Goal: Transaction & Acquisition: Purchase product/service

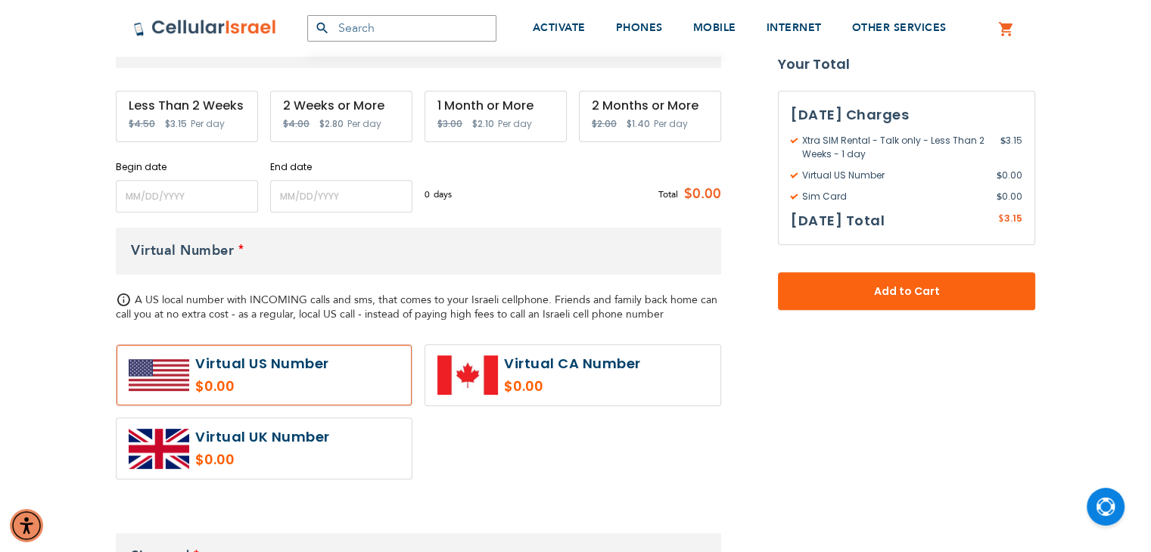
scroll to position [605, 0]
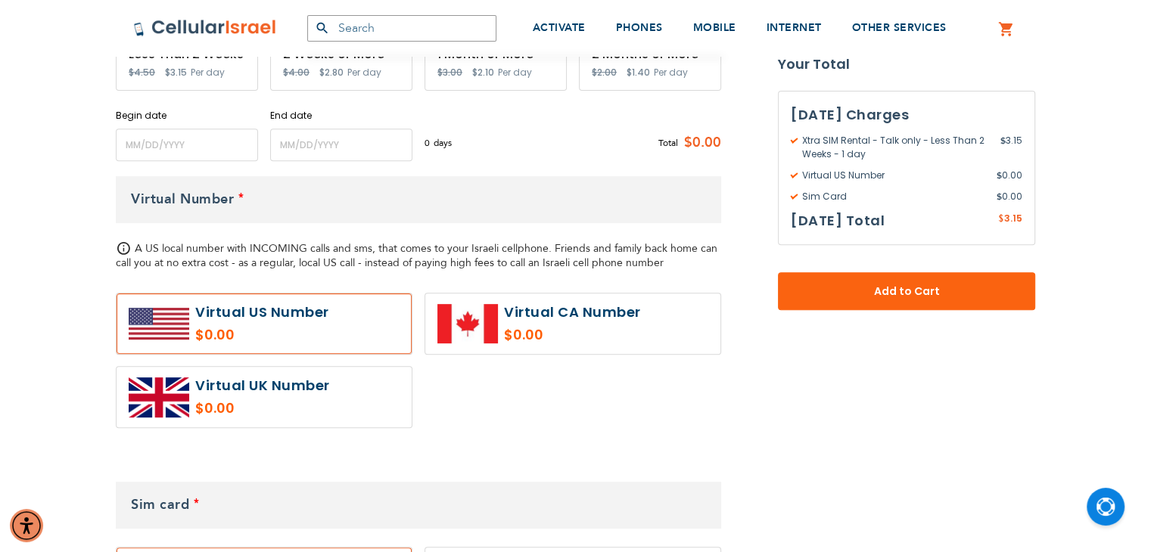
click at [293, 297] on label at bounding box center [263, 323] width 295 height 61
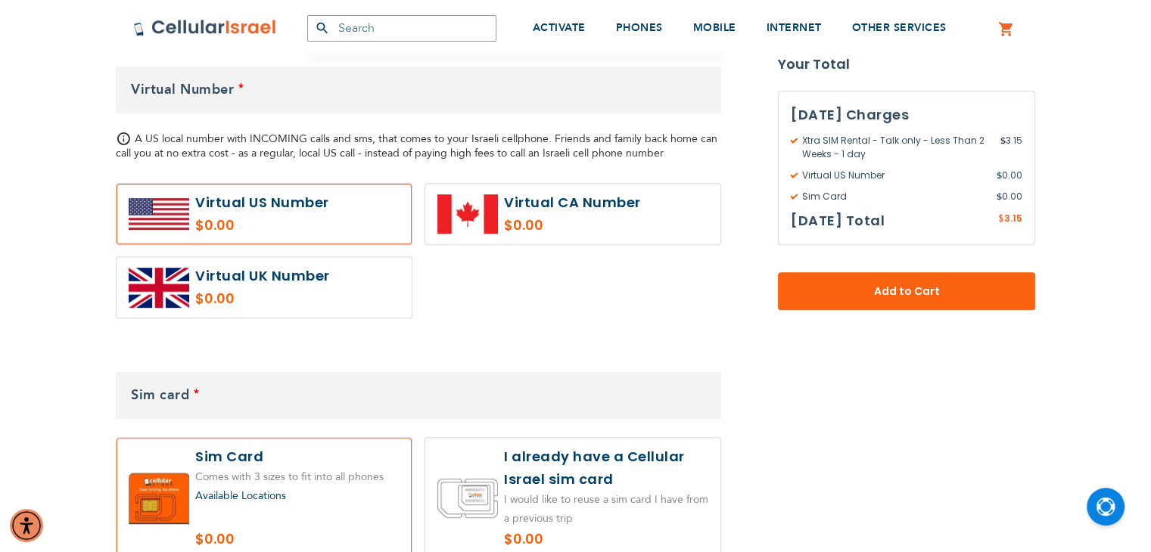
scroll to position [908, 0]
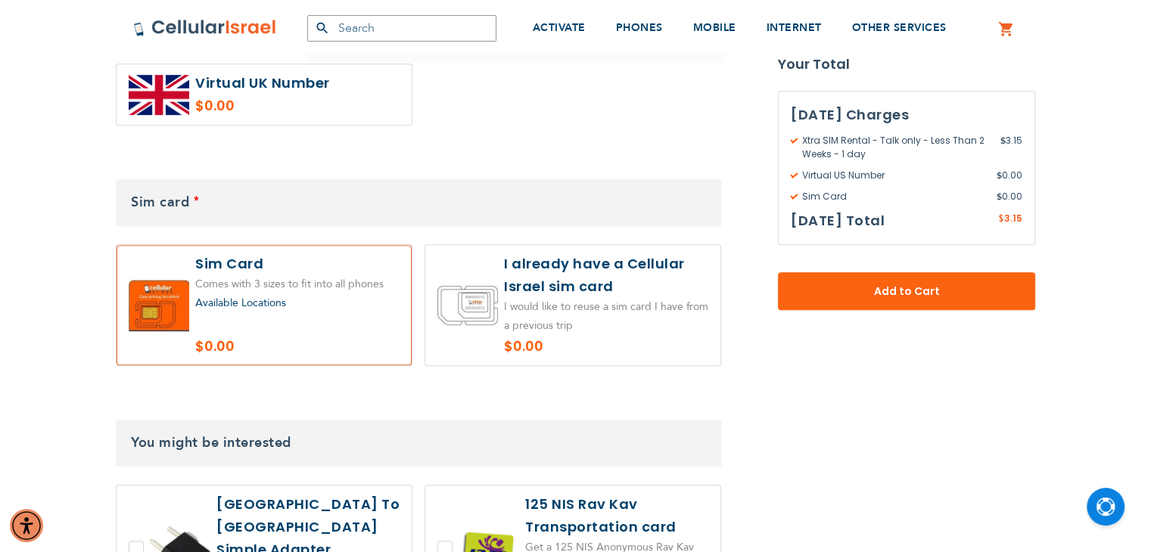
click at [542, 295] on label at bounding box center [572, 305] width 295 height 120
radio input "true"
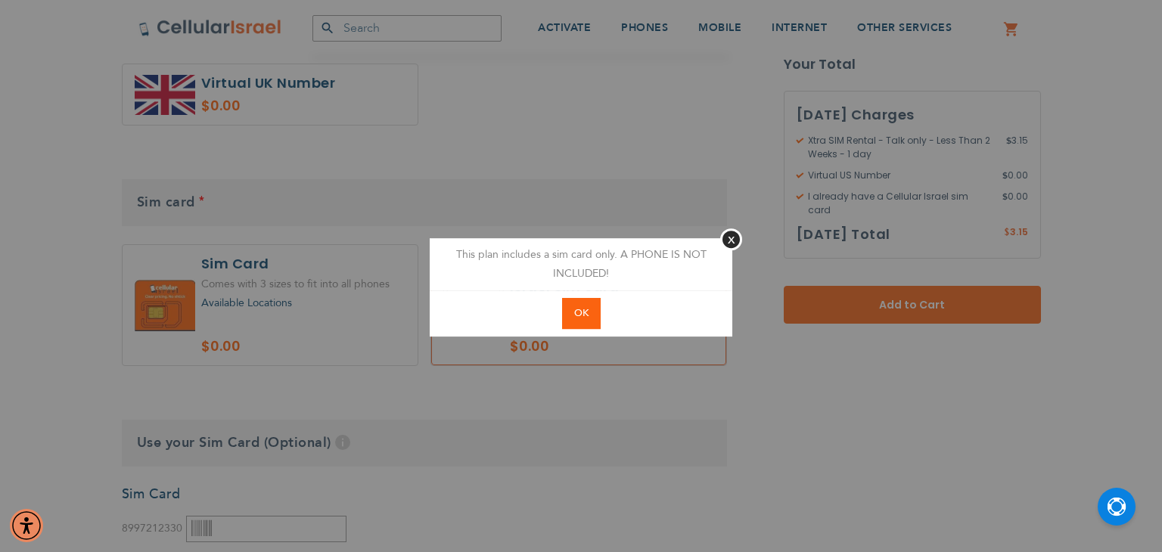
click at [577, 305] on button "OK" at bounding box center [581, 313] width 39 height 31
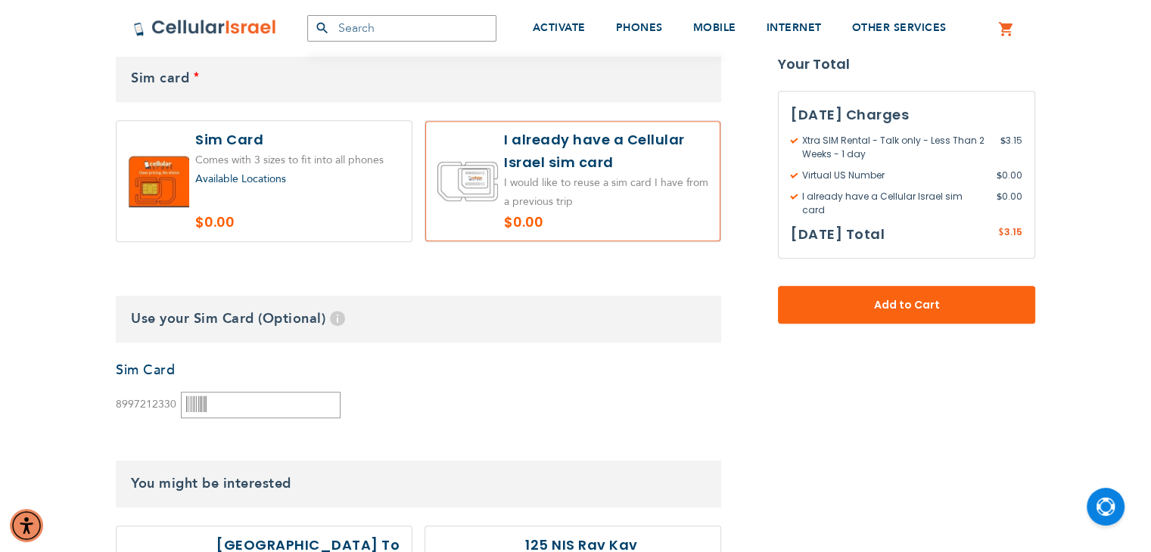
scroll to position [1059, 0]
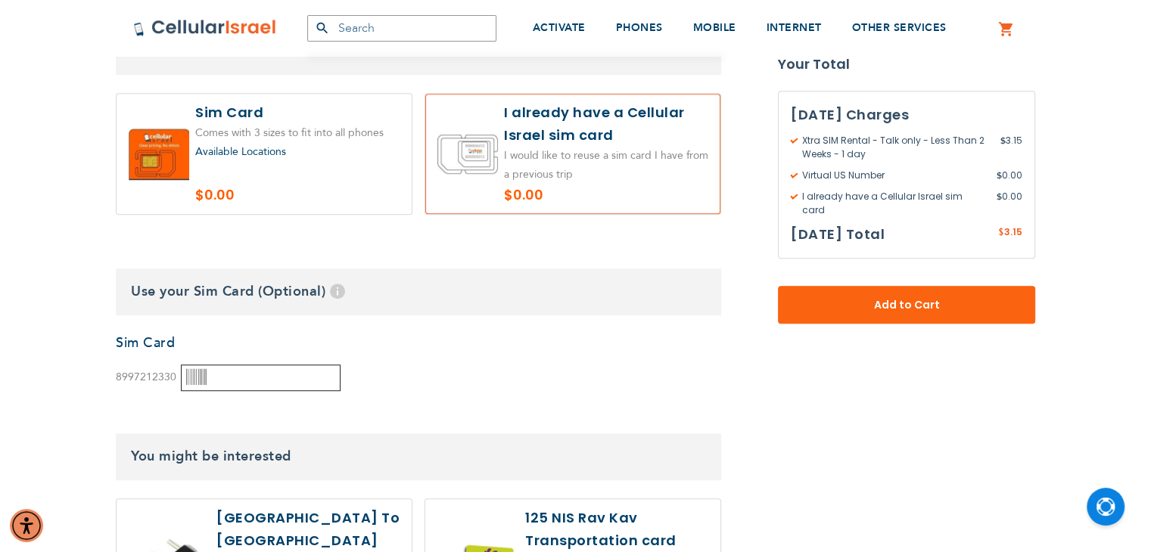
click at [260, 376] on input "text" at bounding box center [261, 378] width 160 height 26
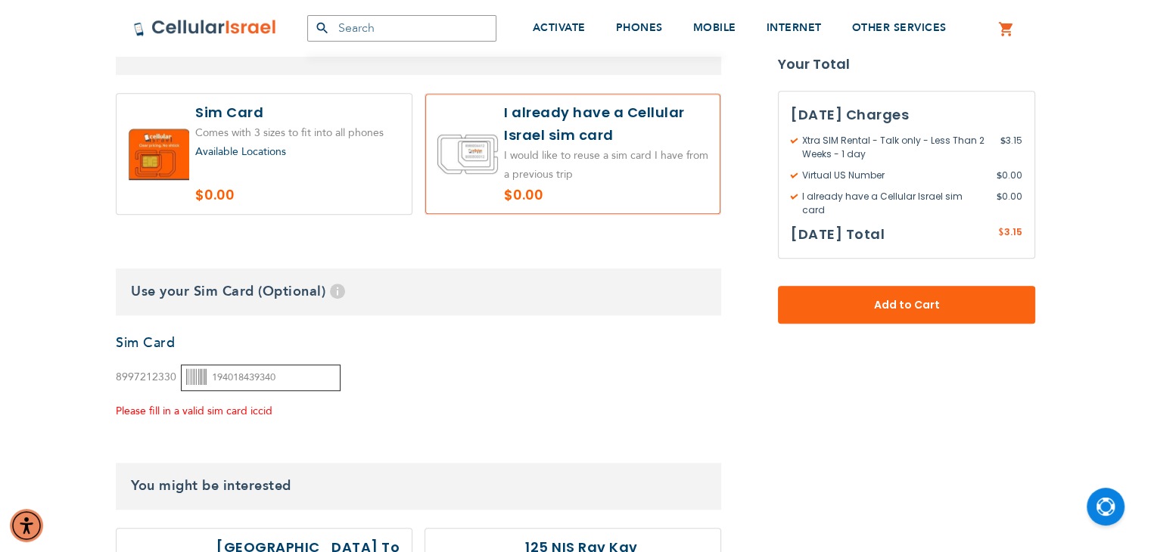
type input "194018439340"
click at [368, 365] on div "None Sim Card 8997212330" at bounding box center [418, 377] width 605 height 87
click at [169, 411] on div "Please fill in a valid sim card iccid" at bounding box center [228, 411] width 225 height 19
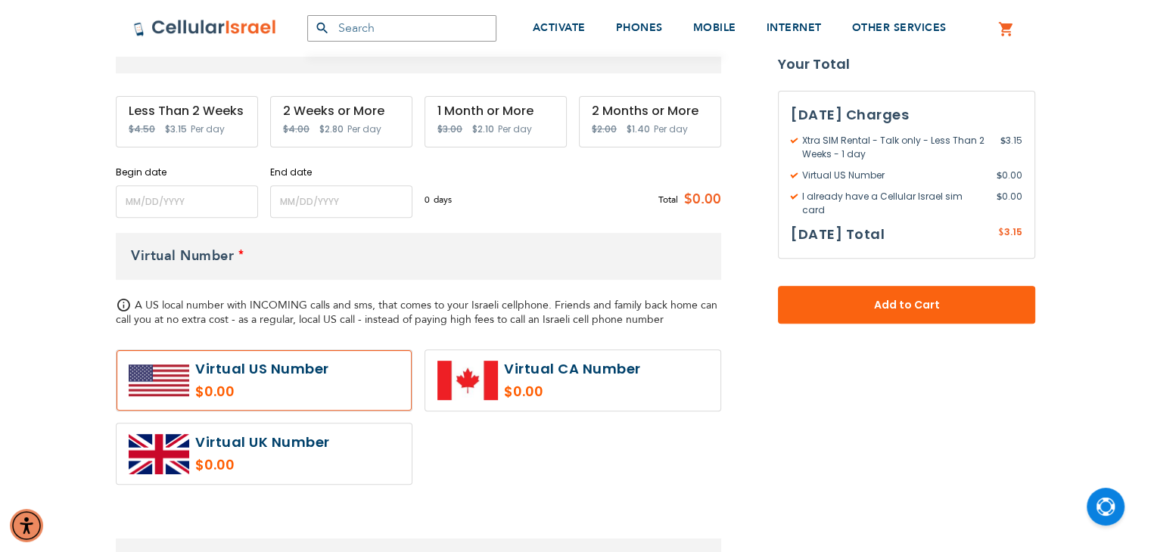
scroll to position [529, 0]
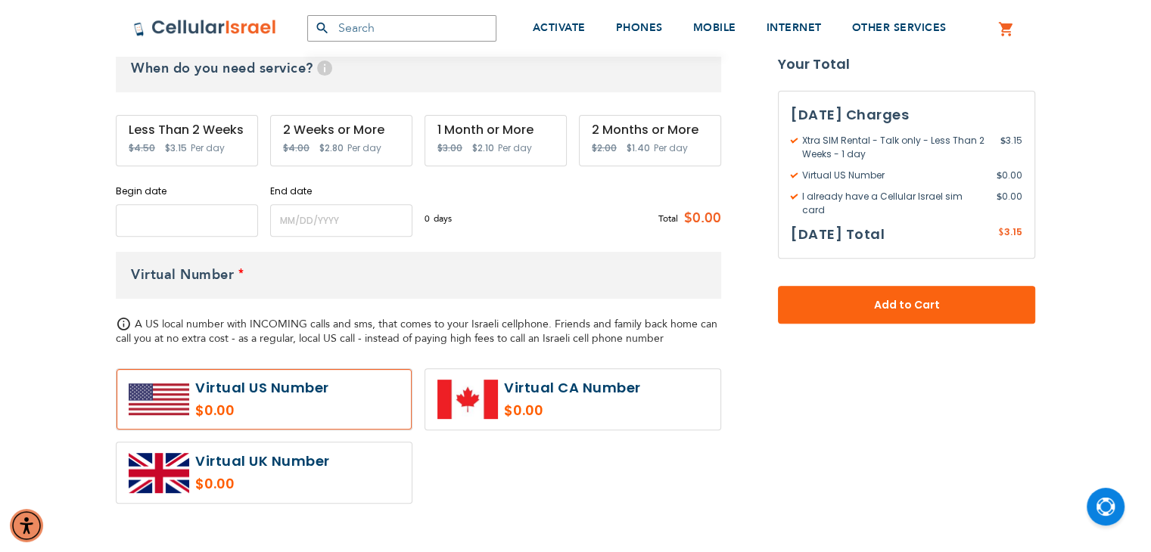
click at [153, 204] on input "name" at bounding box center [187, 220] width 142 height 33
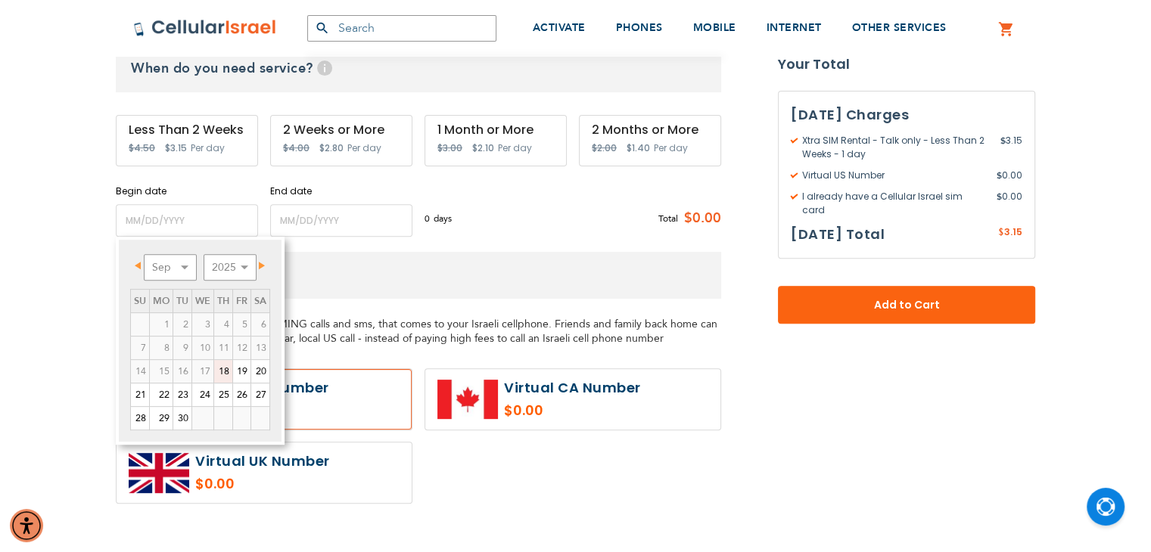
click at [225, 368] on link "18" at bounding box center [223, 371] width 18 height 23
type input "[DATE]"
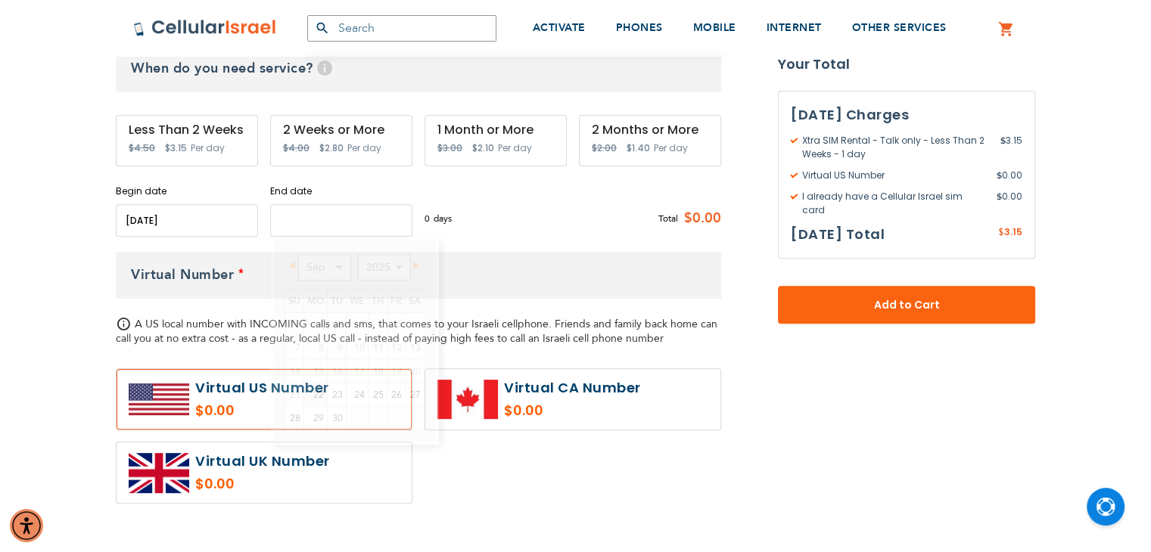
click at [327, 212] on input "name" at bounding box center [341, 220] width 142 height 33
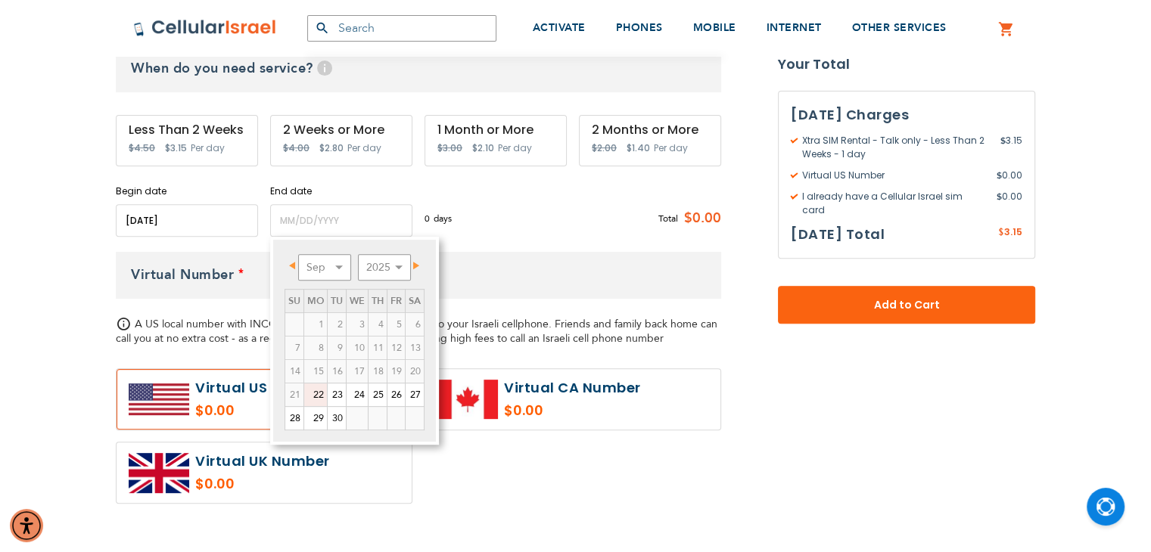
click at [318, 394] on link "22" at bounding box center [315, 395] width 23 height 23
type input "[DATE]"
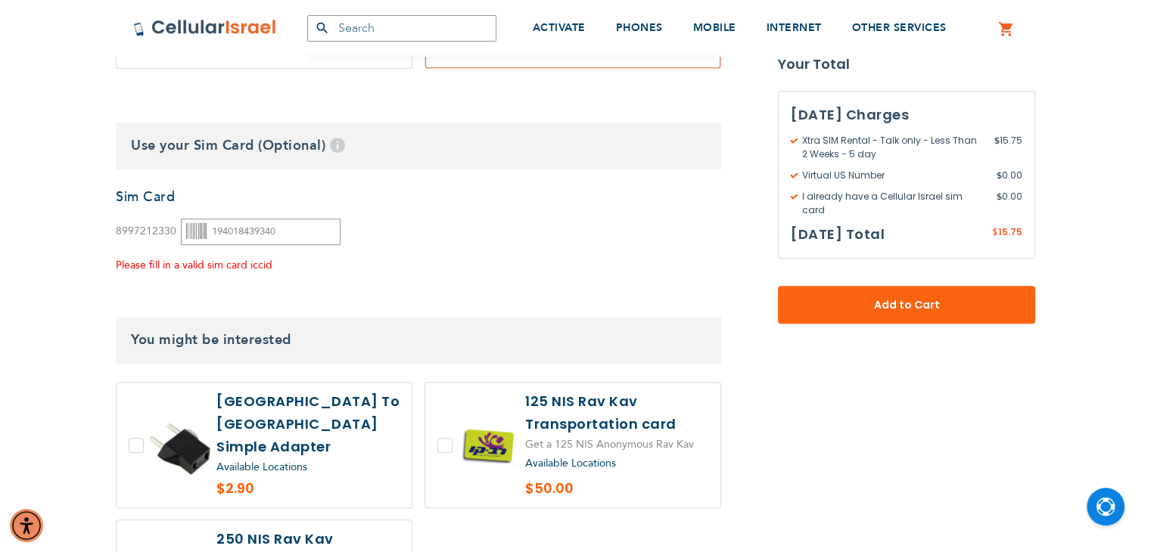
scroll to position [1210, 0]
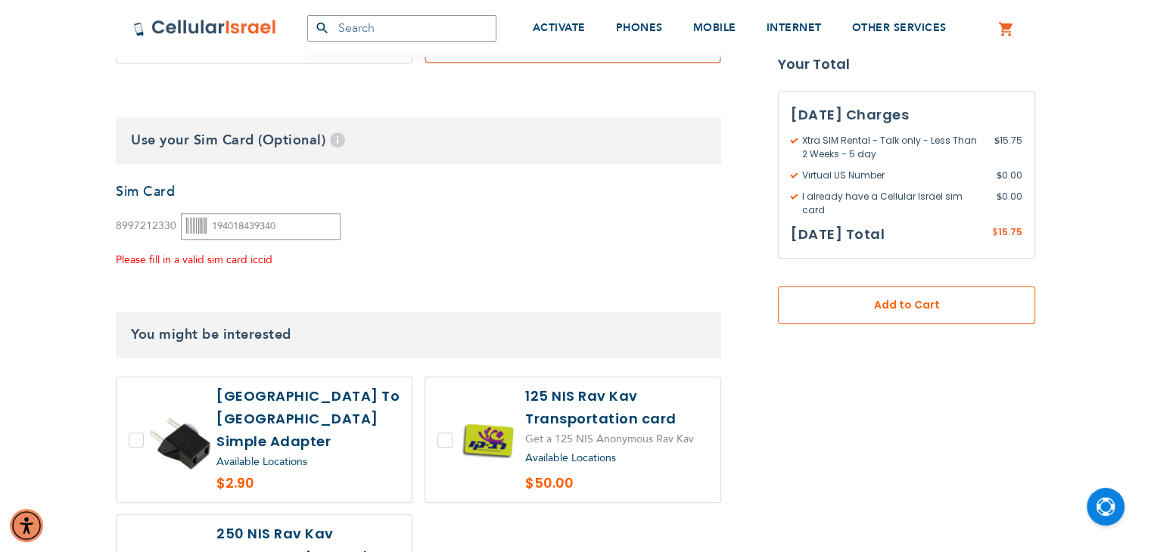
click at [921, 297] on span "Add to Cart" at bounding box center [906, 305] width 157 height 16
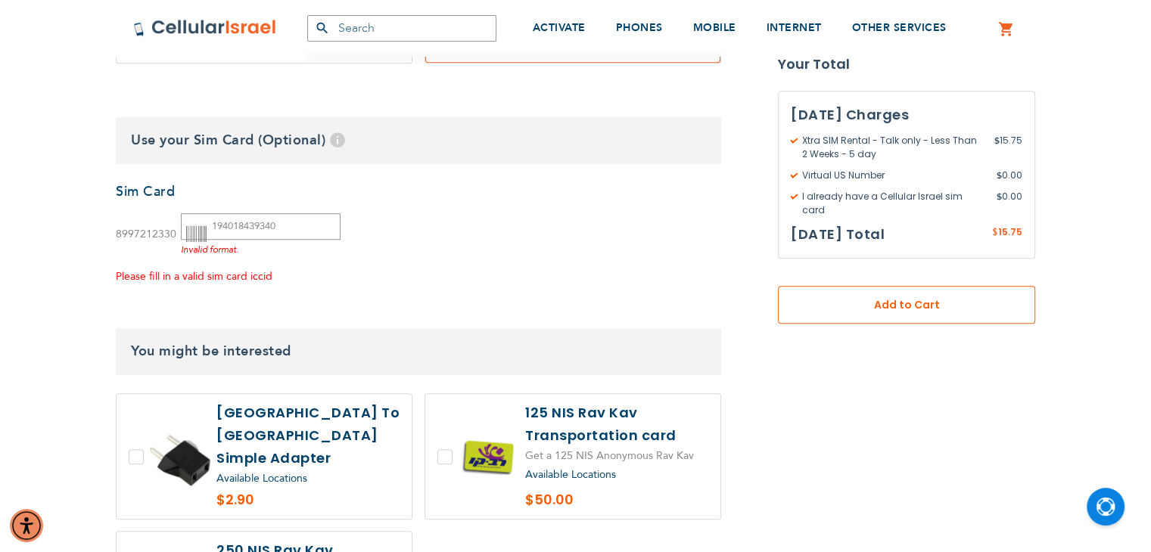
scroll to position [1252, 0]
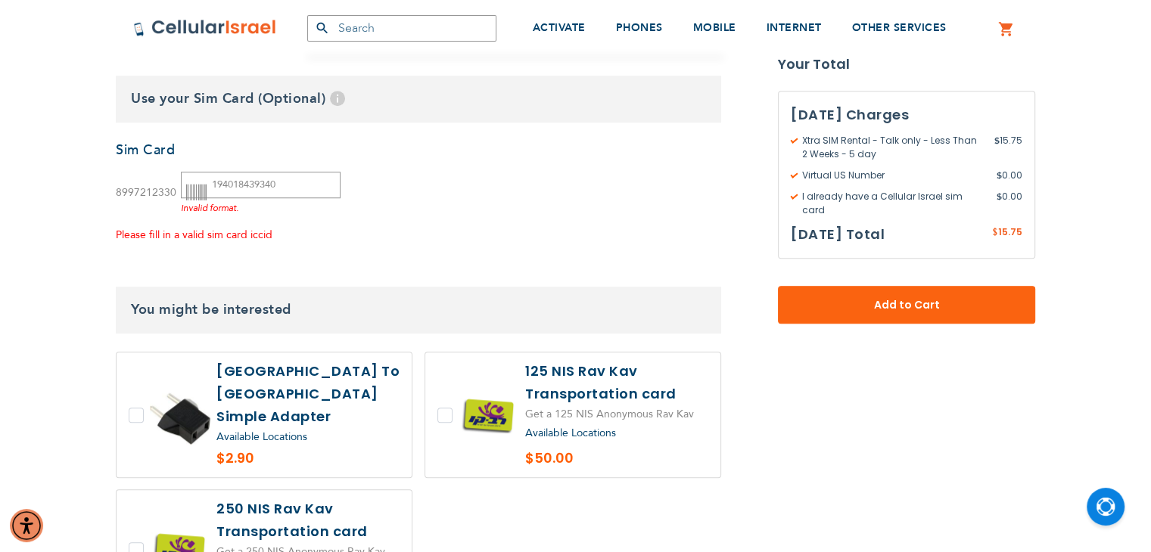
click at [196, 199] on icon at bounding box center [196, 193] width 20 height 20
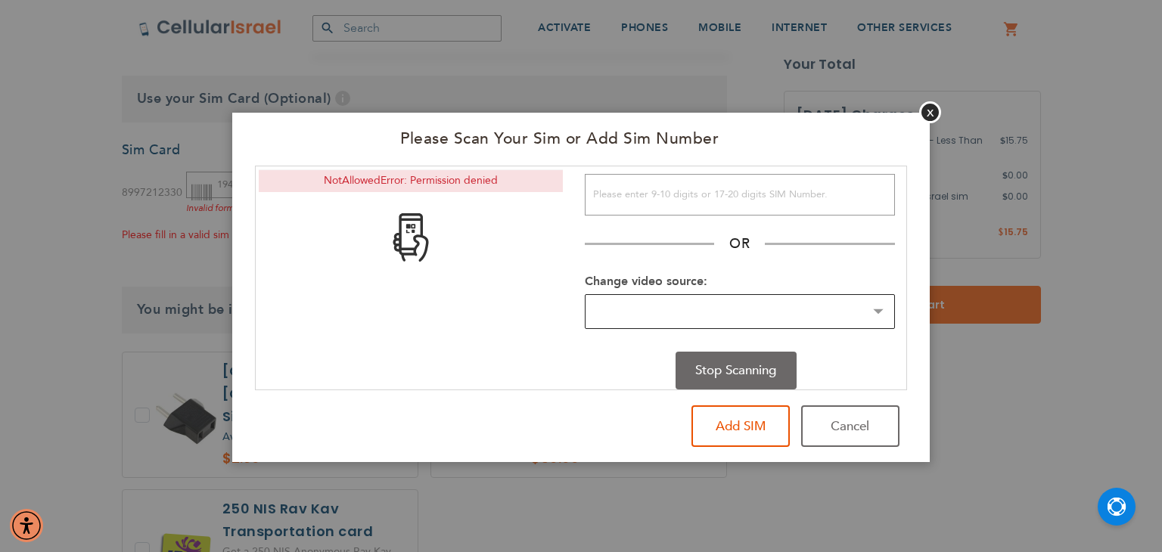
click at [883, 315] on select "Change video source:" at bounding box center [740, 312] width 310 height 36
click at [880, 315] on select "Change video source:" at bounding box center [740, 312] width 310 height 36
click at [714, 199] on input "text" at bounding box center [740, 195] width 310 height 42
click at [529, 291] on div "Powered by ScanApp Report issues NotAllowedError: Permission denied" at bounding box center [411, 277] width 310 height 223
click at [653, 203] on input "text" at bounding box center [740, 195] width 310 height 42
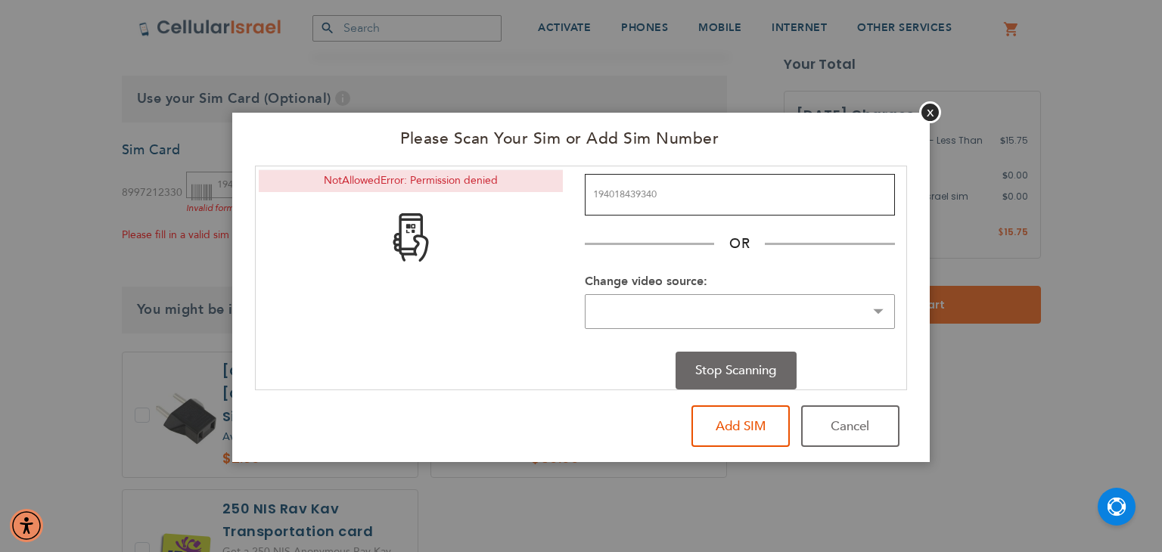
type input "194018439340"
click at [762, 437] on button "Add SIM" at bounding box center [740, 426] width 98 height 42
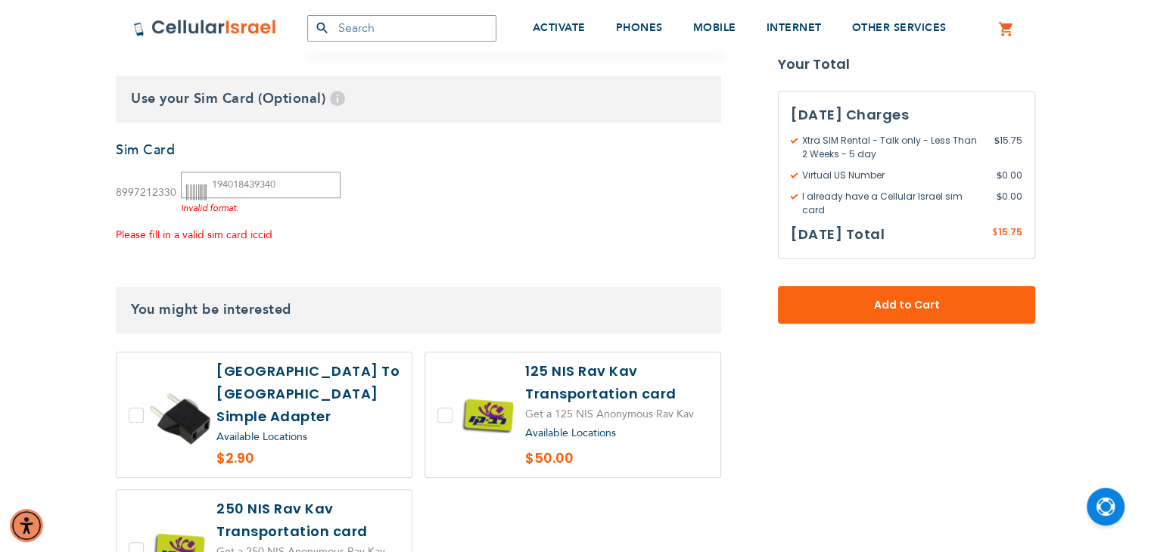
click at [240, 198] on div "Invalid format." at bounding box center [261, 206] width 160 height 17
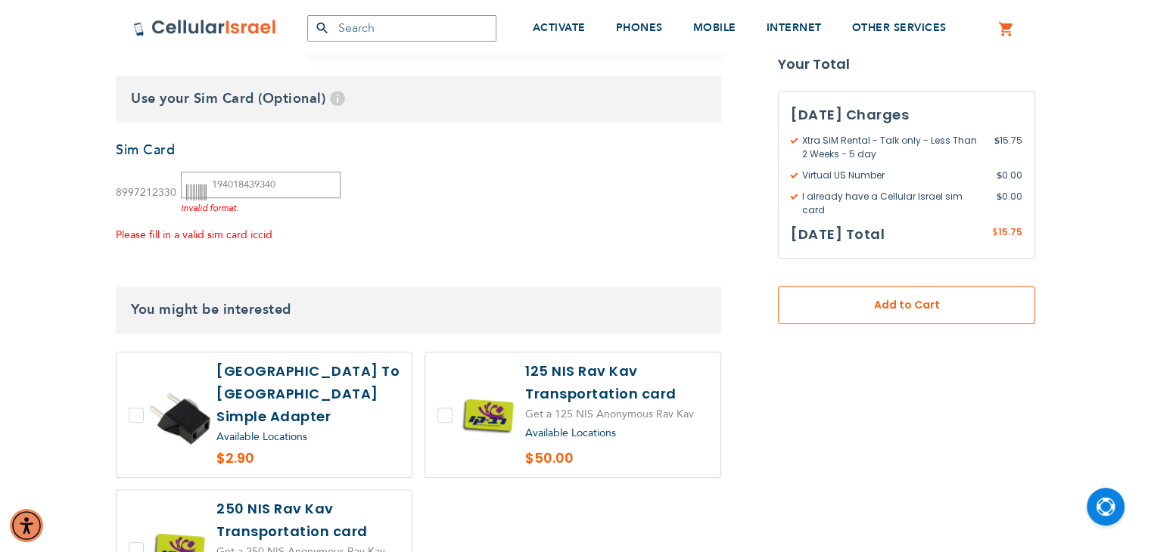
click at [836, 297] on span "Add to Cart" at bounding box center [906, 305] width 157 height 16
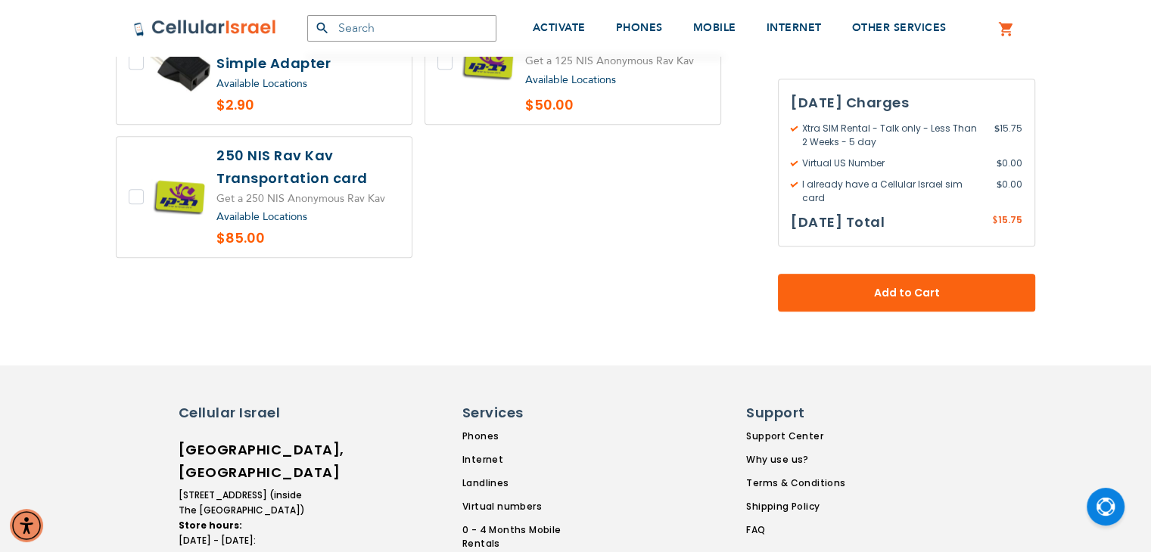
scroll to position [1580, 0]
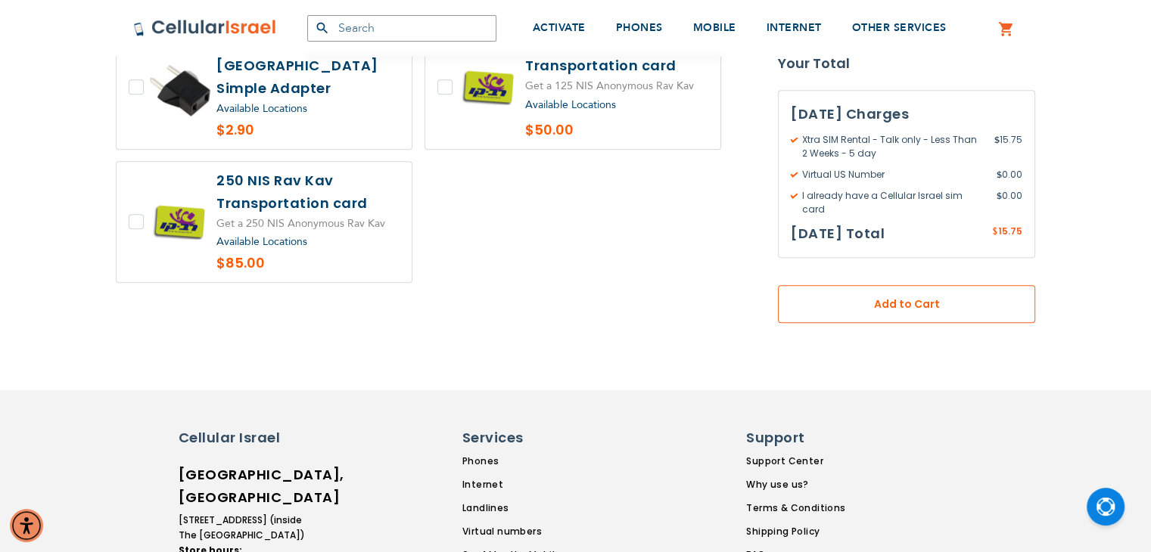
click at [865, 297] on span "Add to Cart" at bounding box center [906, 305] width 157 height 16
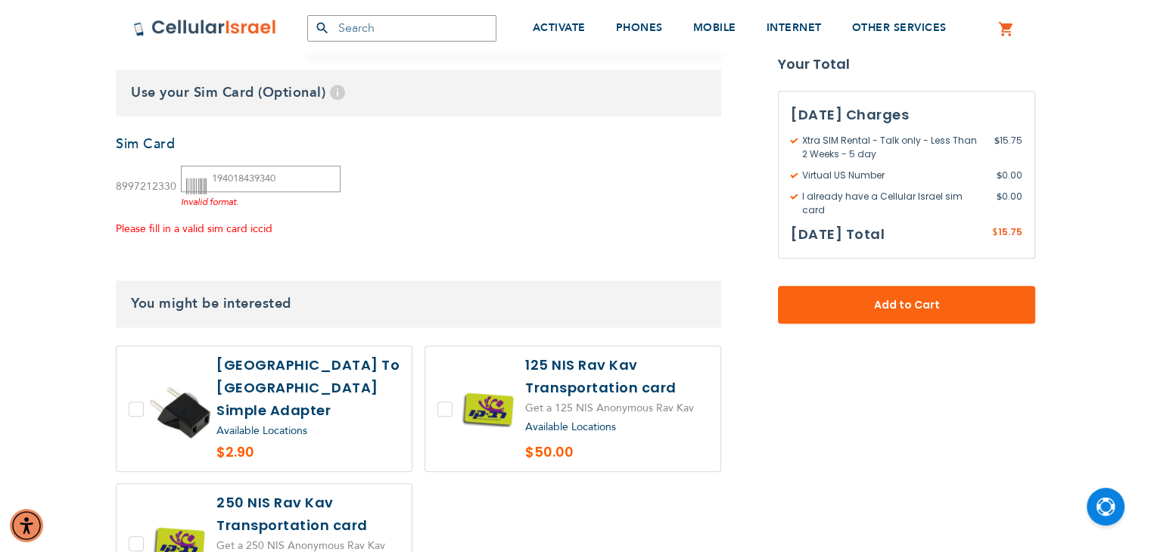
scroll to position [1252, 0]
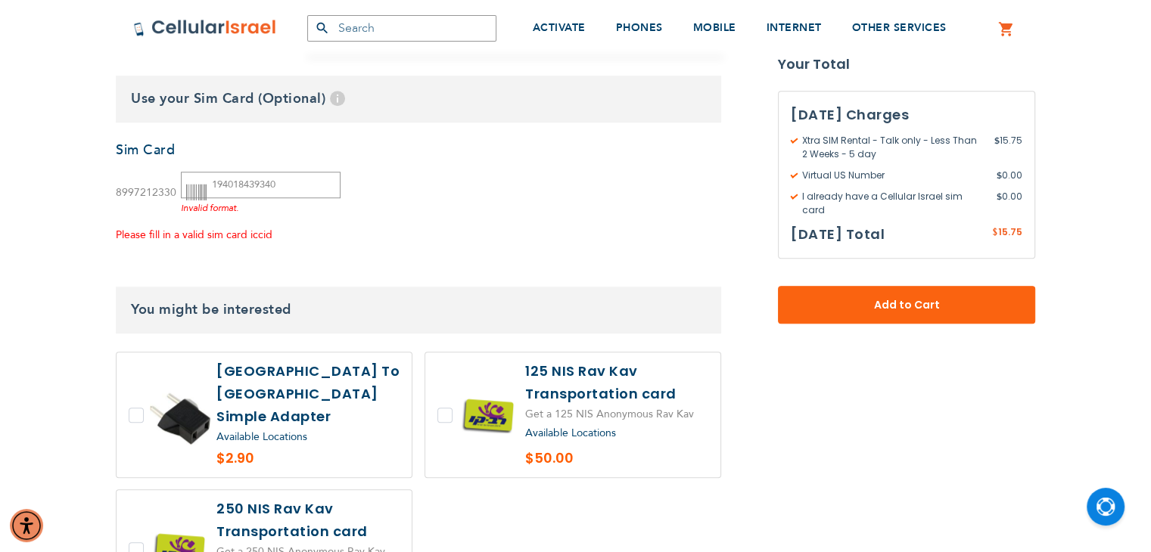
click at [214, 226] on div "Please fill in a valid sim card iccid" at bounding box center [228, 235] width 225 height 19
click at [216, 207] on div "Invalid format." at bounding box center [261, 206] width 160 height 17
click at [230, 185] on input "194018439340" at bounding box center [261, 185] width 160 height 26
click at [191, 191] on icon at bounding box center [196, 193] width 20 height 20
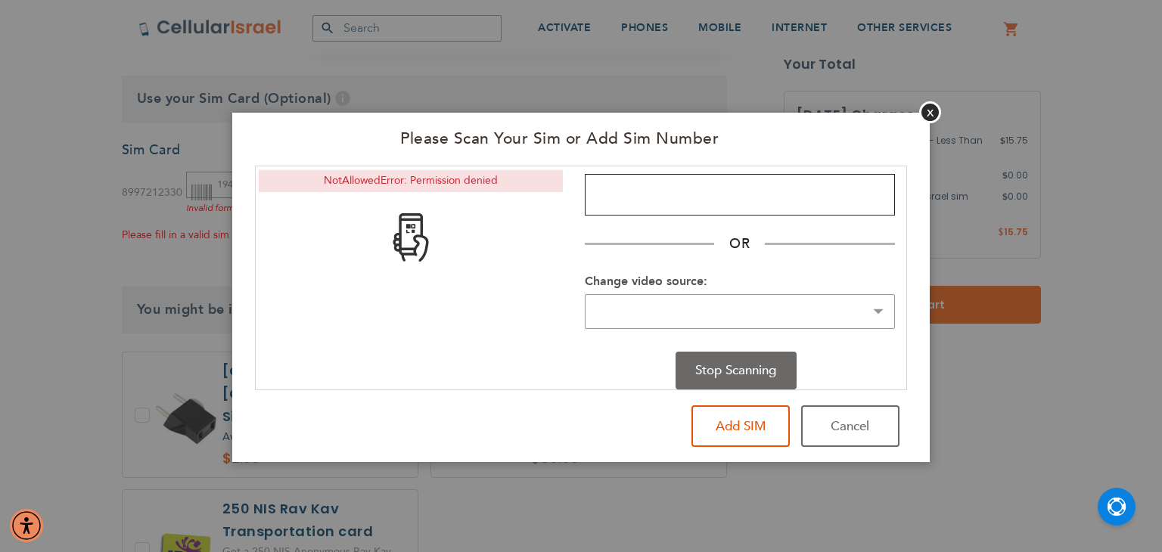
click at [690, 203] on input "text" at bounding box center [740, 195] width 310 height 42
type input "8997207194018439340"
click at [749, 436] on button "Add SIM" at bounding box center [740, 426] width 98 height 42
type input "8997207194018439340"
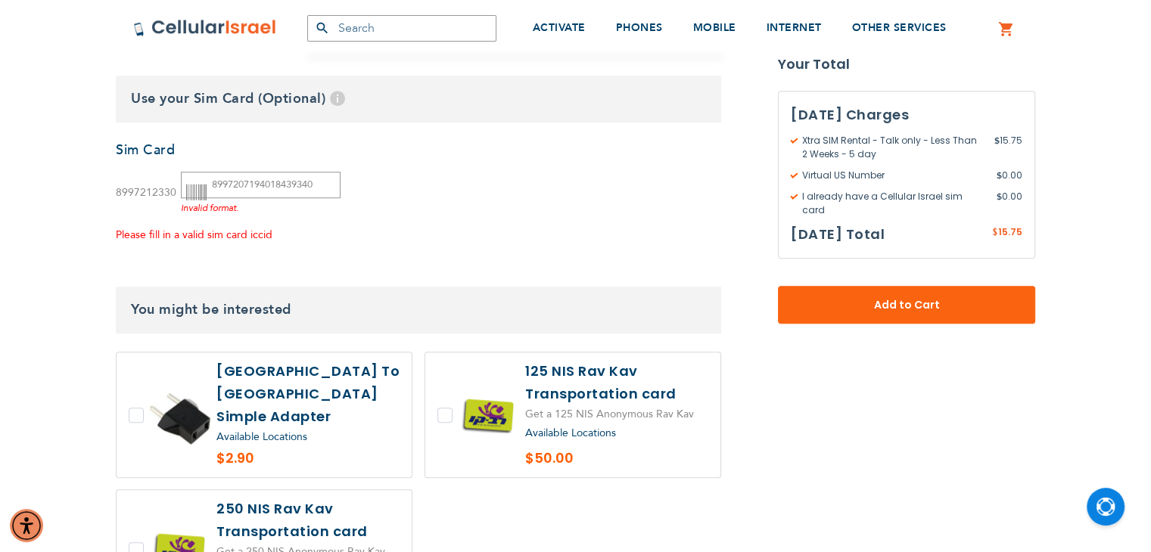
click at [120, 197] on span "8997212330" at bounding box center [146, 192] width 61 height 14
drag, startPoint x: 120, startPoint y: 196, endPoint x: 170, endPoint y: 200, distance: 50.8
click at [170, 200] on div "8997212330" at bounding box center [146, 193] width 61 height 19
click at [204, 197] on icon at bounding box center [196, 193] width 20 height 20
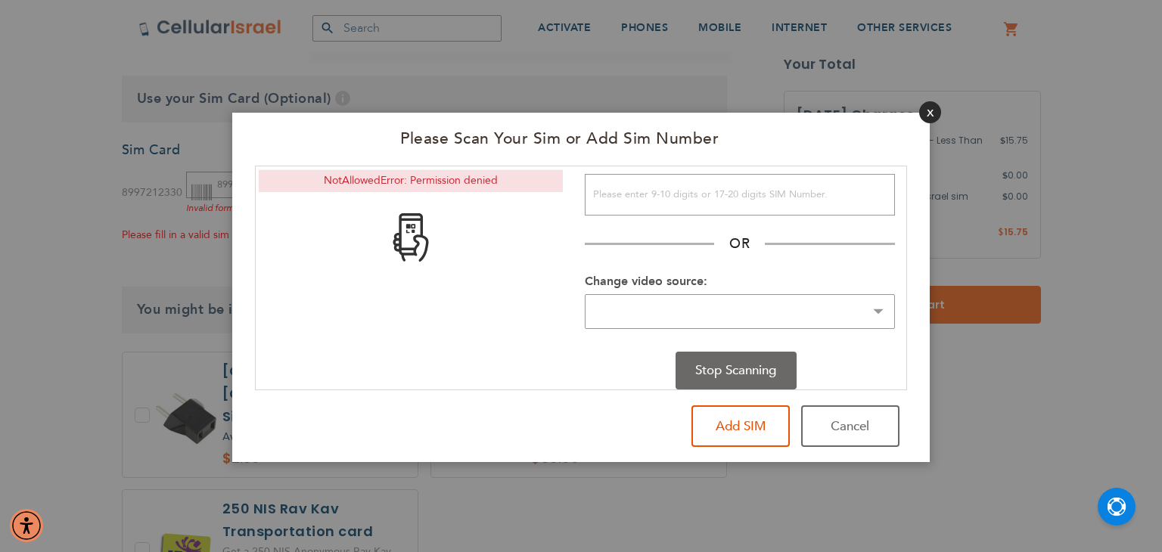
click at [926, 114] on button "Close" at bounding box center [930, 112] width 22 height 22
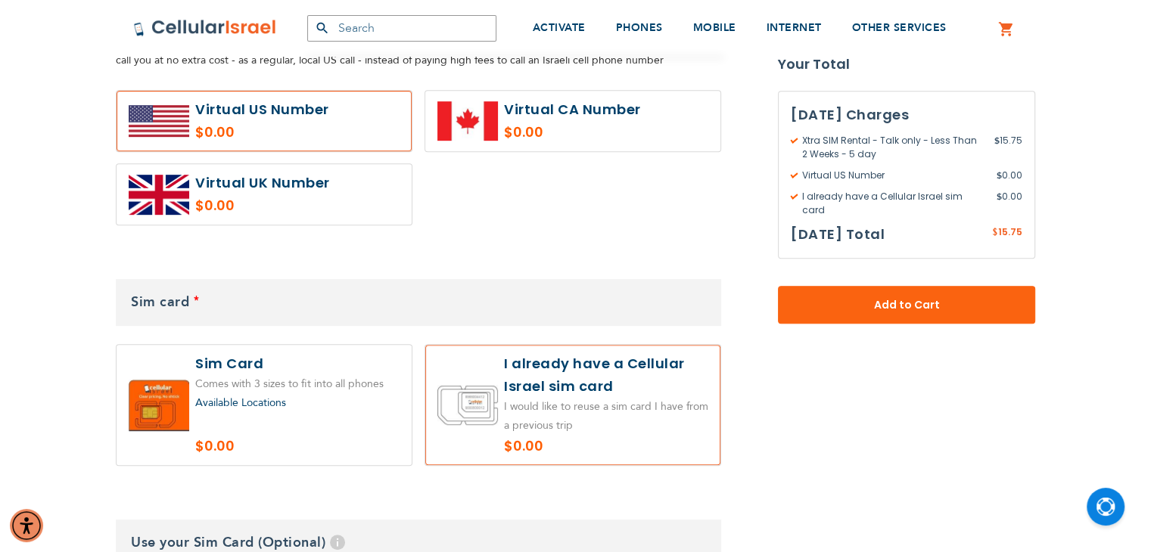
scroll to position [798, 0]
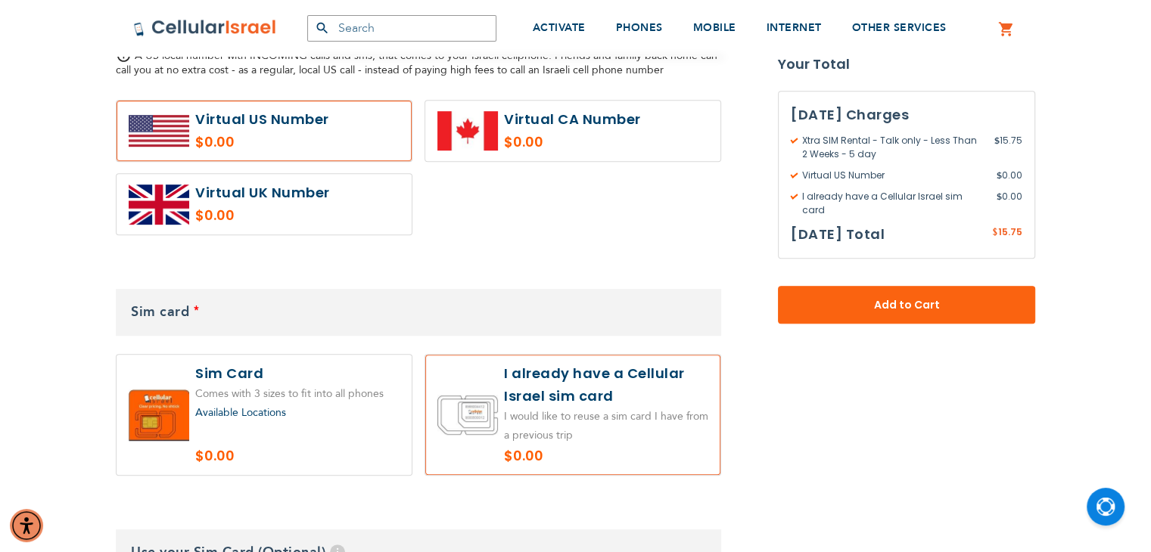
click at [323, 406] on div "Available Locations" at bounding box center [297, 413] width 204 height 19
click at [212, 420] on div "Available Locations" at bounding box center [297, 413] width 204 height 19
click at [495, 415] on label at bounding box center [572, 415] width 295 height 120
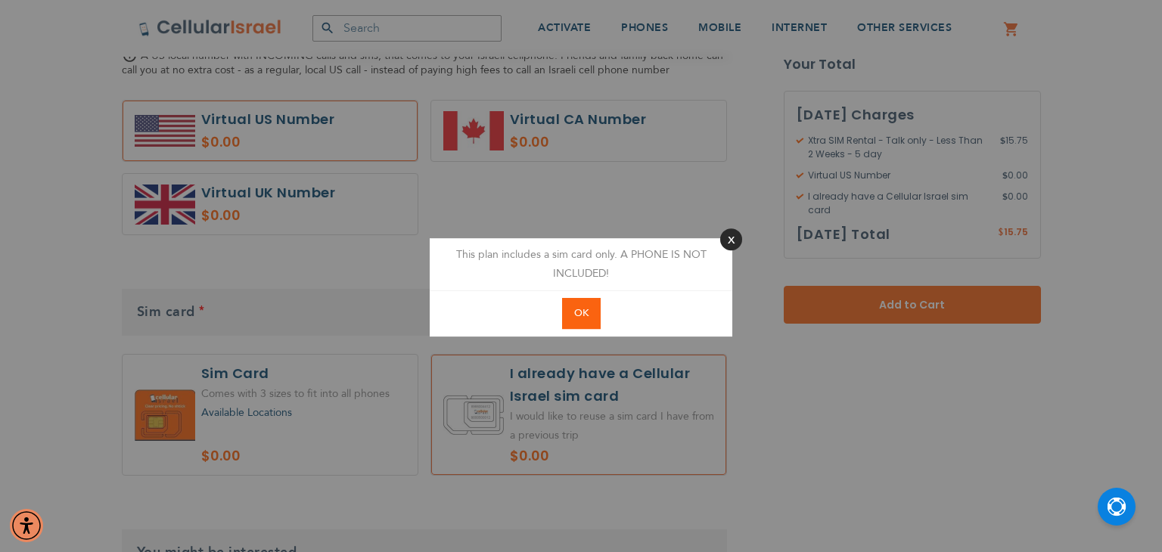
click at [733, 239] on button "Close" at bounding box center [731, 239] width 22 height 22
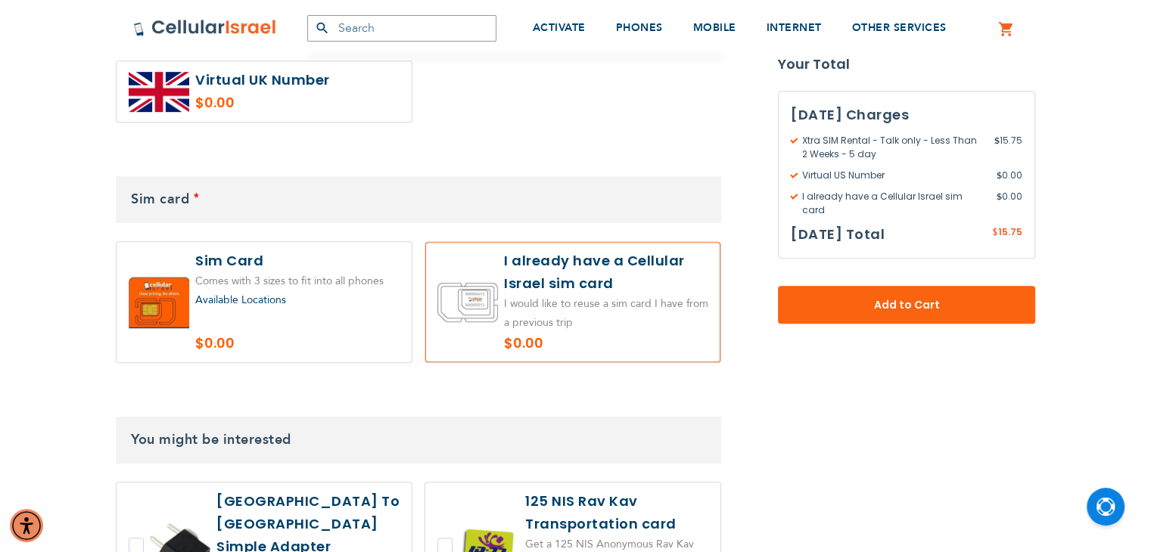
scroll to position [983, 0]
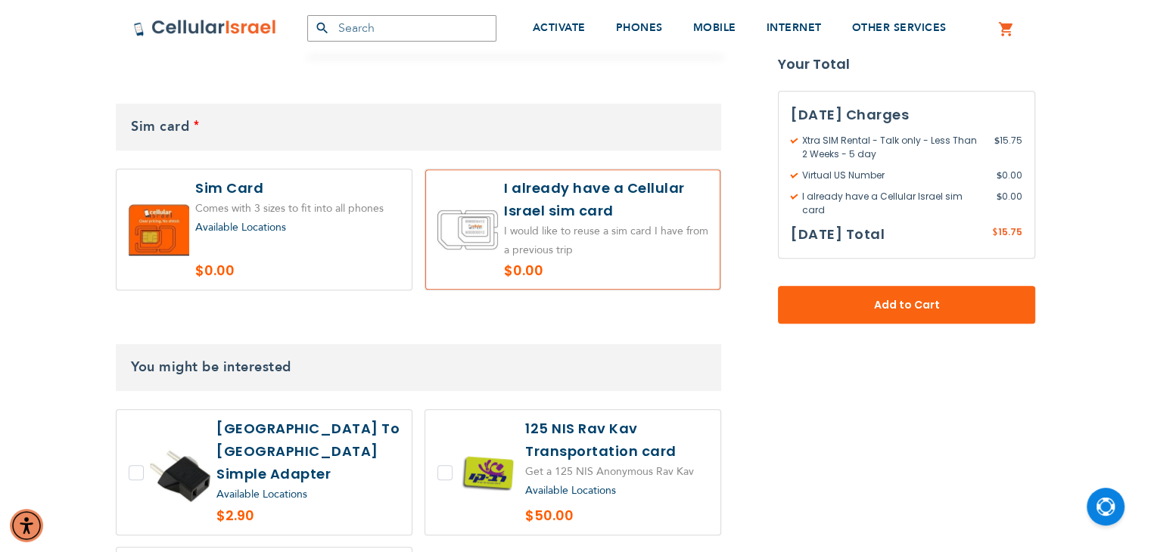
click at [632, 210] on label at bounding box center [572, 229] width 295 height 120
radio input "true"
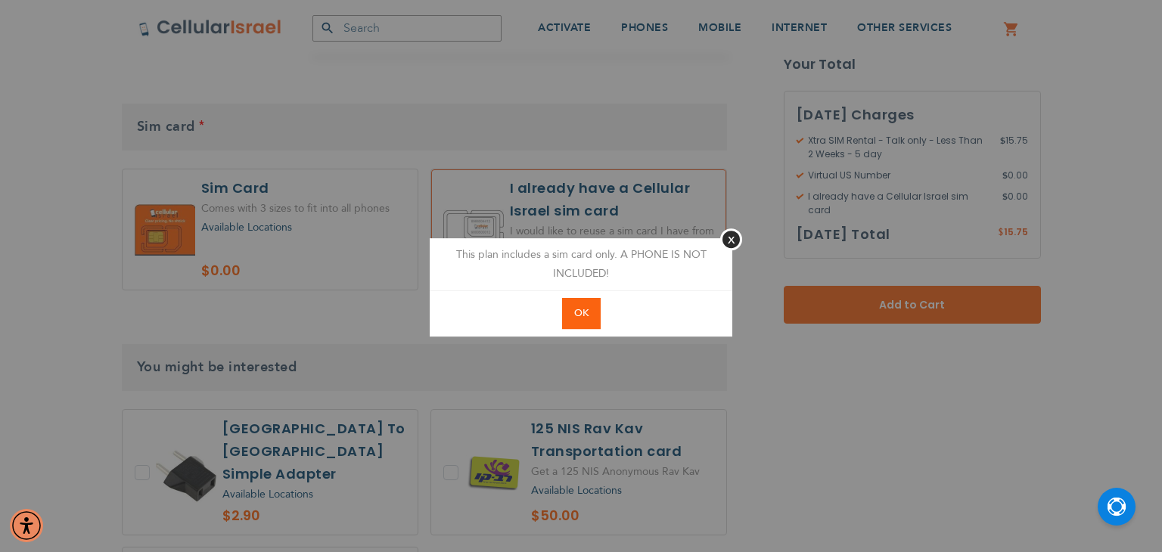
click at [588, 312] on span "OK" at bounding box center [581, 313] width 14 height 14
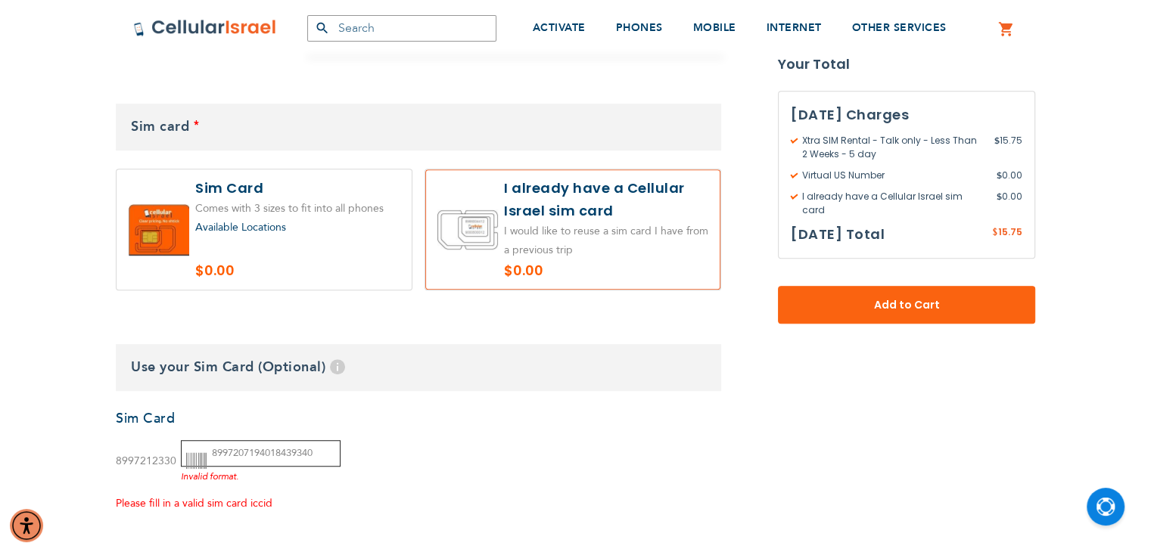
click at [222, 461] on input "8997207194018439340" at bounding box center [261, 453] width 160 height 26
click at [371, 35] on input "text" at bounding box center [401, 28] width 189 height 26
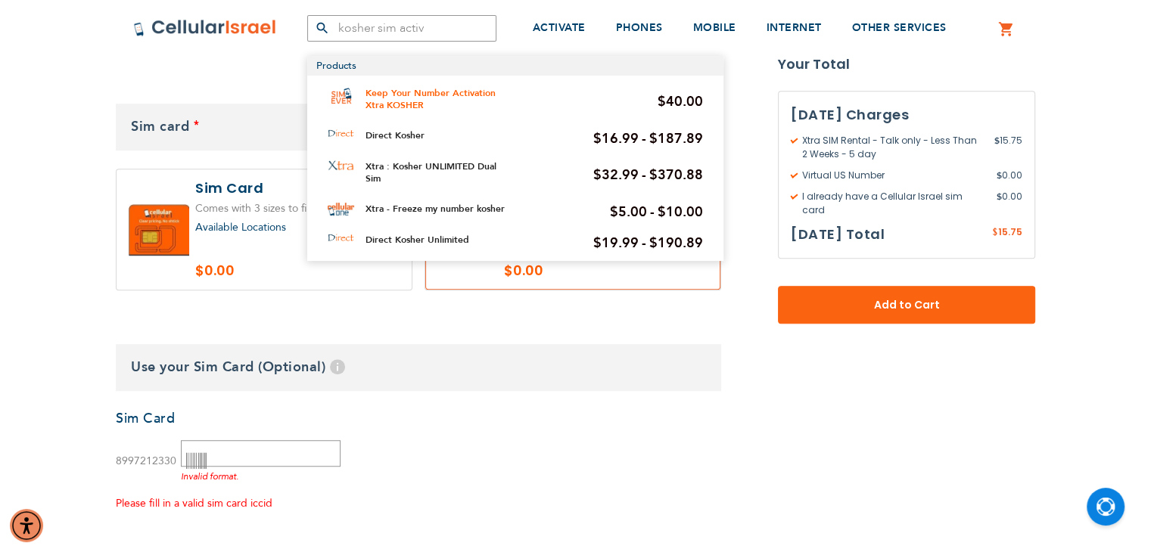
type input "kosher sim activ"
click at [387, 88] on link "Keep Your Number Activation Xtra KOSHER" at bounding box center [430, 99] width 130 height 24
